Goal: Download file/media

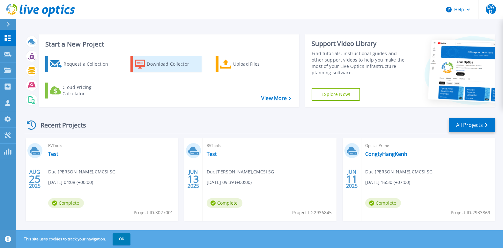
click at [186, 58] on div "Download Collector" at bounding box center [172, 64] width 51 height 13
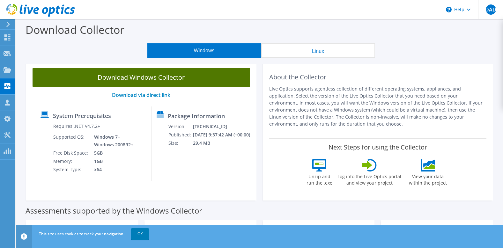
click at [185, 84] on link "Download Windows Collector" at bounding box center [142, 77] width 218 height 19
